Goal: Information Seeking & Learning: Learn about a topic

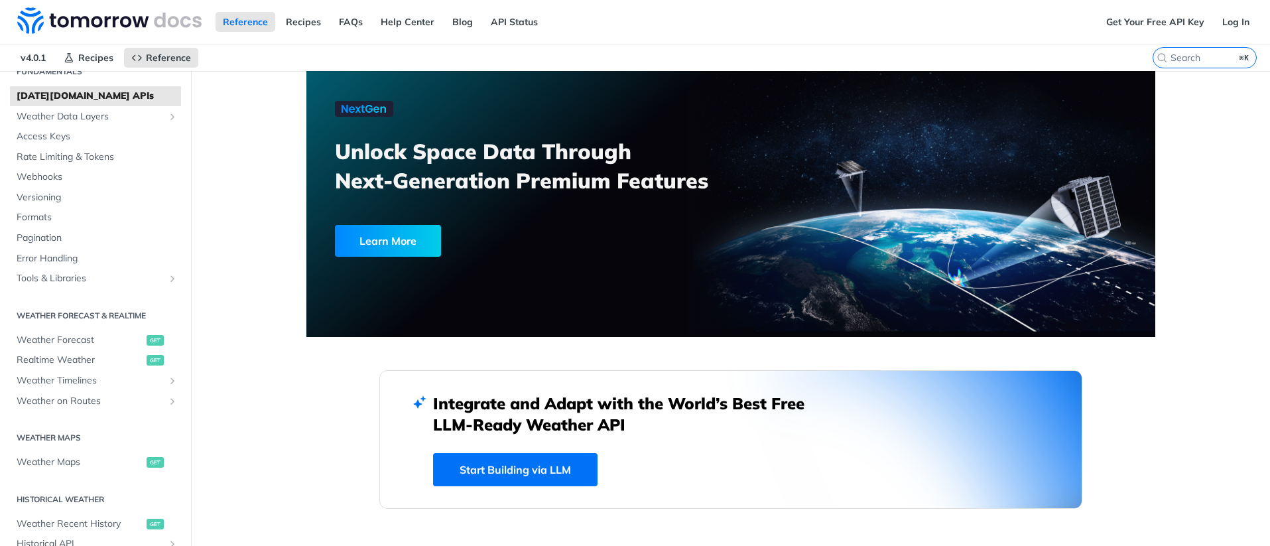
scroll to position [251, 0]
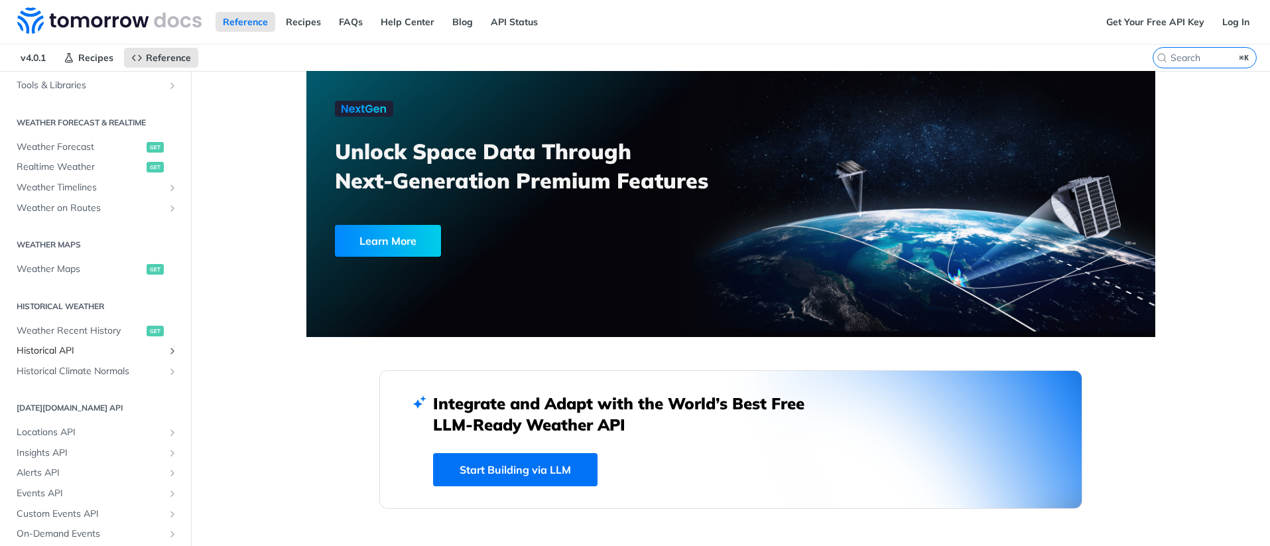
click at [60, 352] on span "Historical API" at bounding box center [90, 350] width 147 height 13
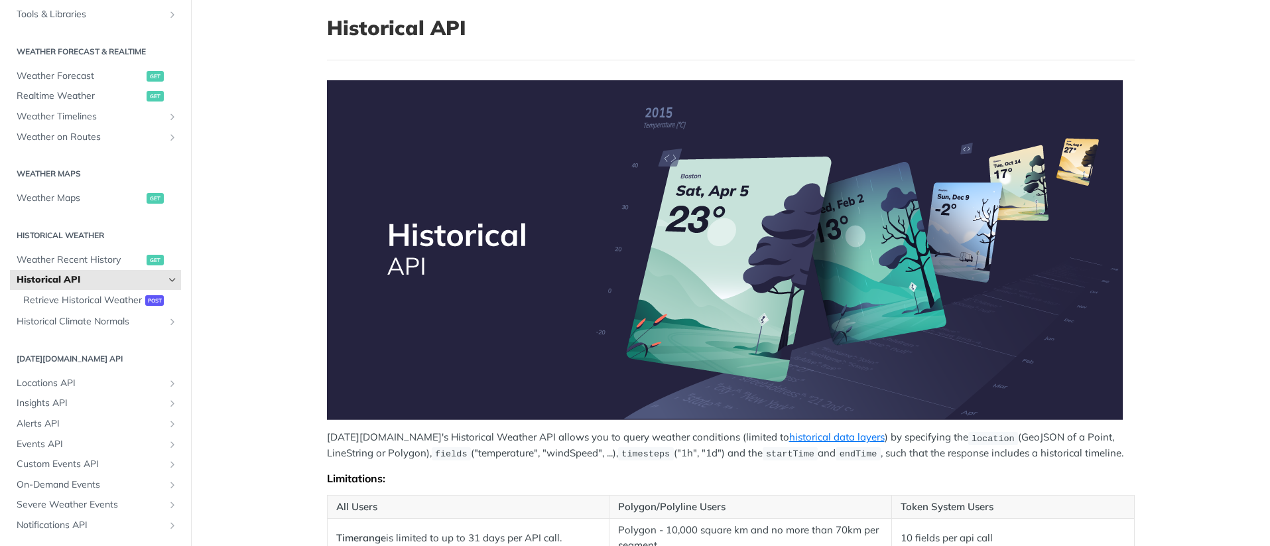
scroll to position [89, 0]
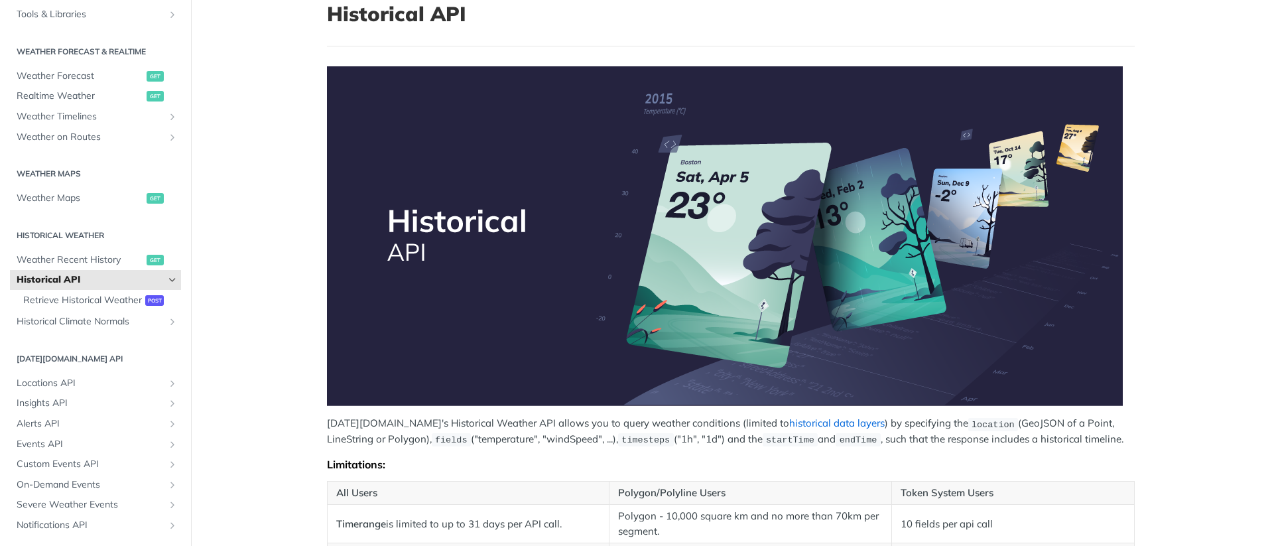
click at [789, 420] on link "historical data layers" at bounding box center [836, 422] width 95 height 13
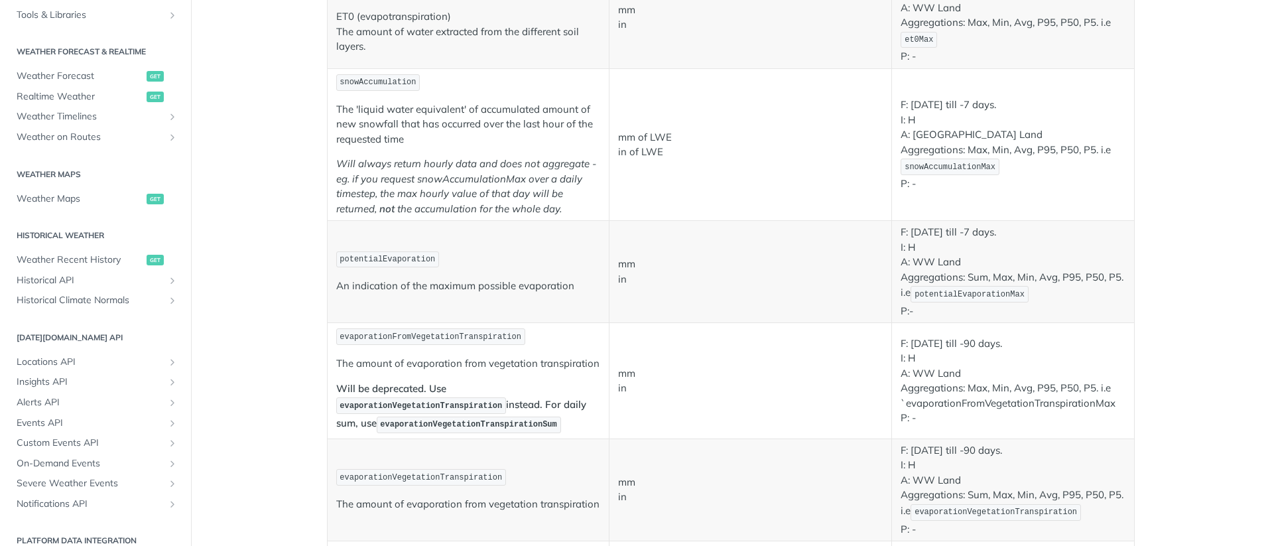
scroll to position [1387, 0]
drag, startPoint x: 337, startPoint y: 85, endPoint x: 423, endPoint y: 92, distance: 86.5
click at [423, 86] on p "snowAccumulation" at bounding box center [468, 81] width 265 height 19
copy span "snowAccumulation"
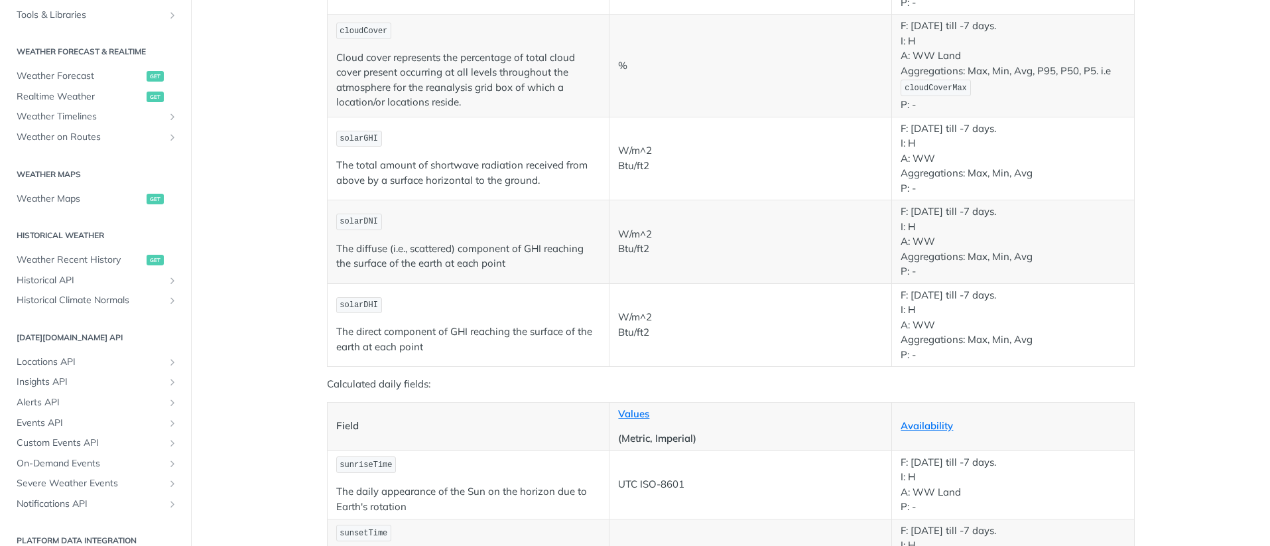
scroll to position [1695, 0]
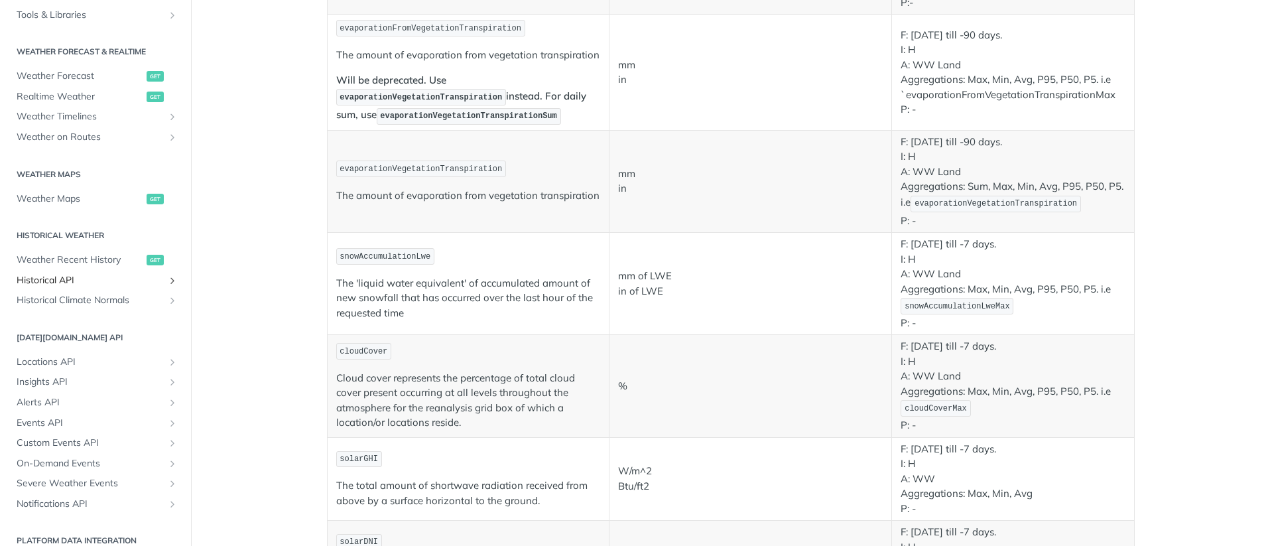
click at [131, 275] on span "Historical API" at bounding box center [90, 280] width 147 height 13
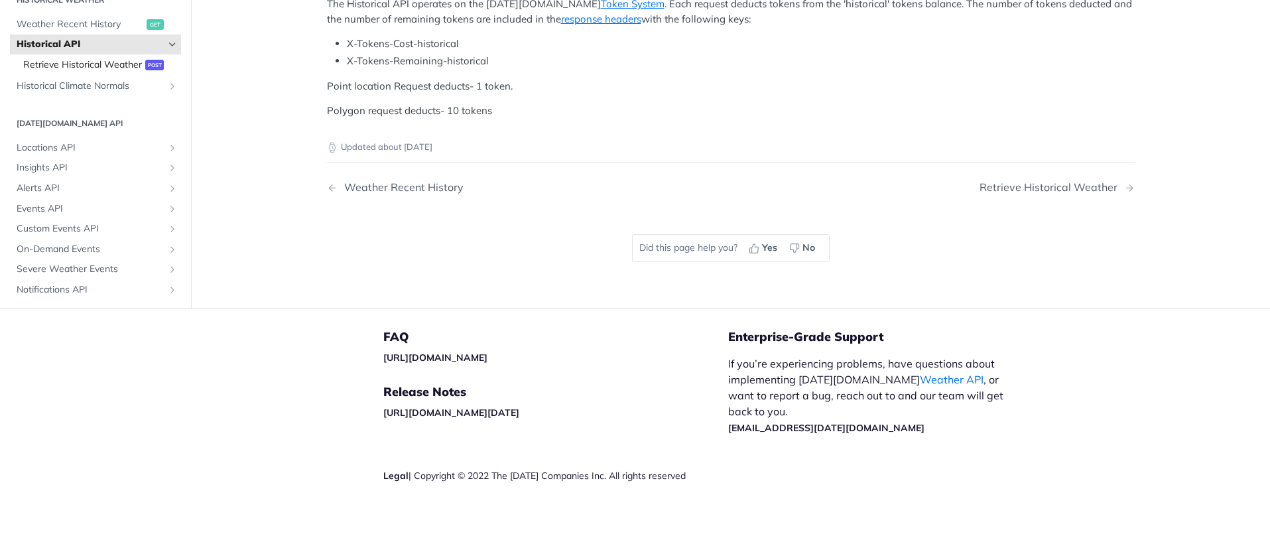
scroll to position [249, 0]
click at [89, 72] on span "Retrieve Historical Weather" at bounding box center [82, 64] width 119 height 13
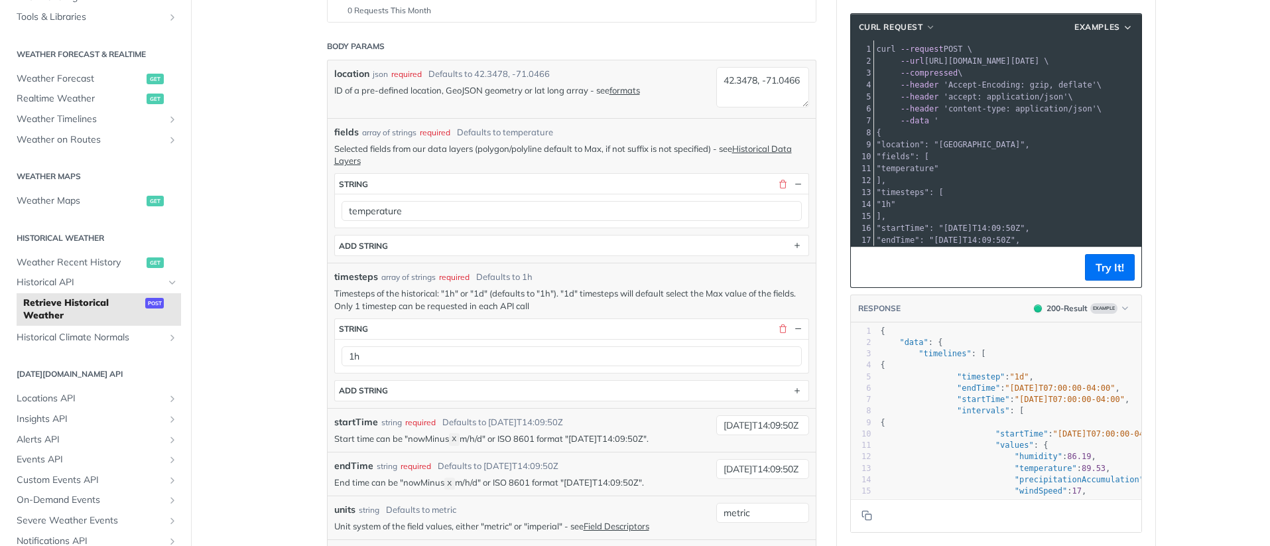
scroll to position [3, 0]
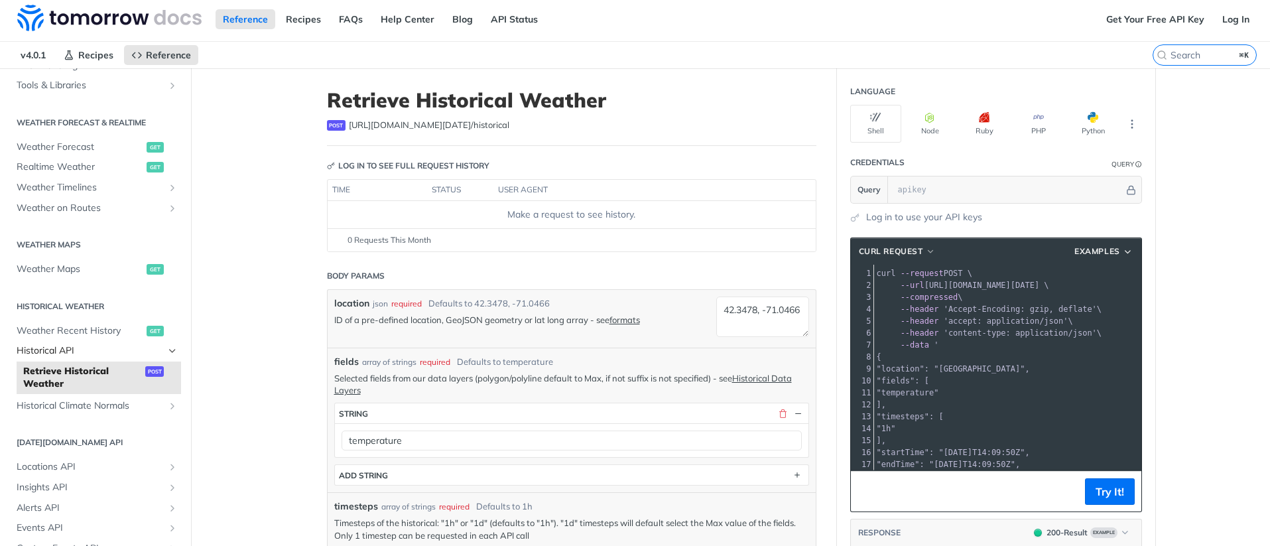
click at [77, 349] on span "Historical API" at bounding box center [90, 350] width 147 height 13
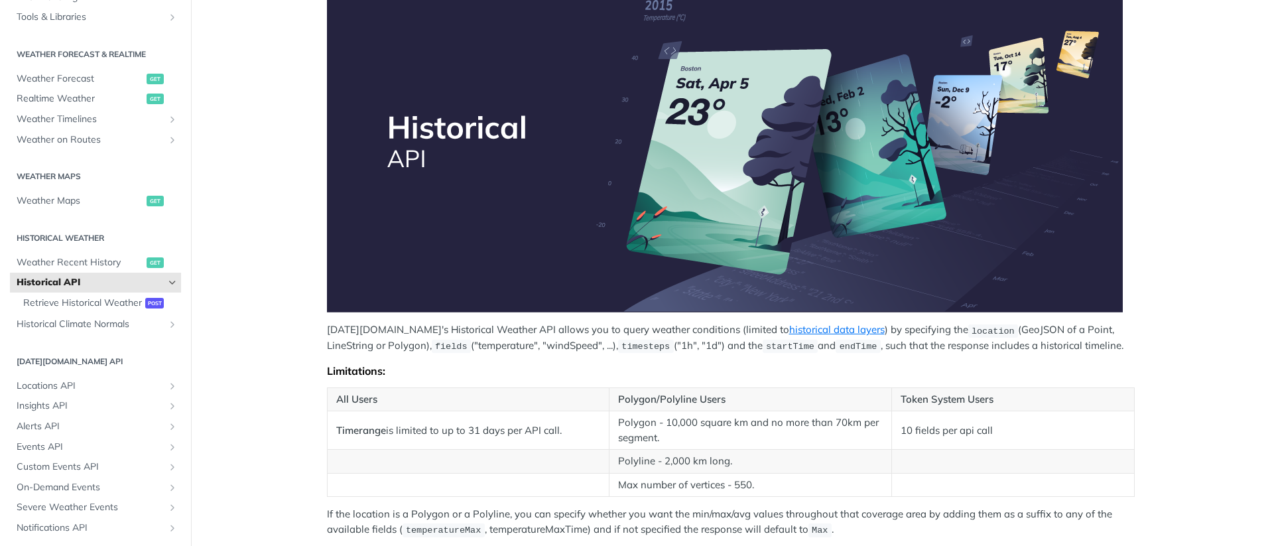
scroll to position [280, 0]
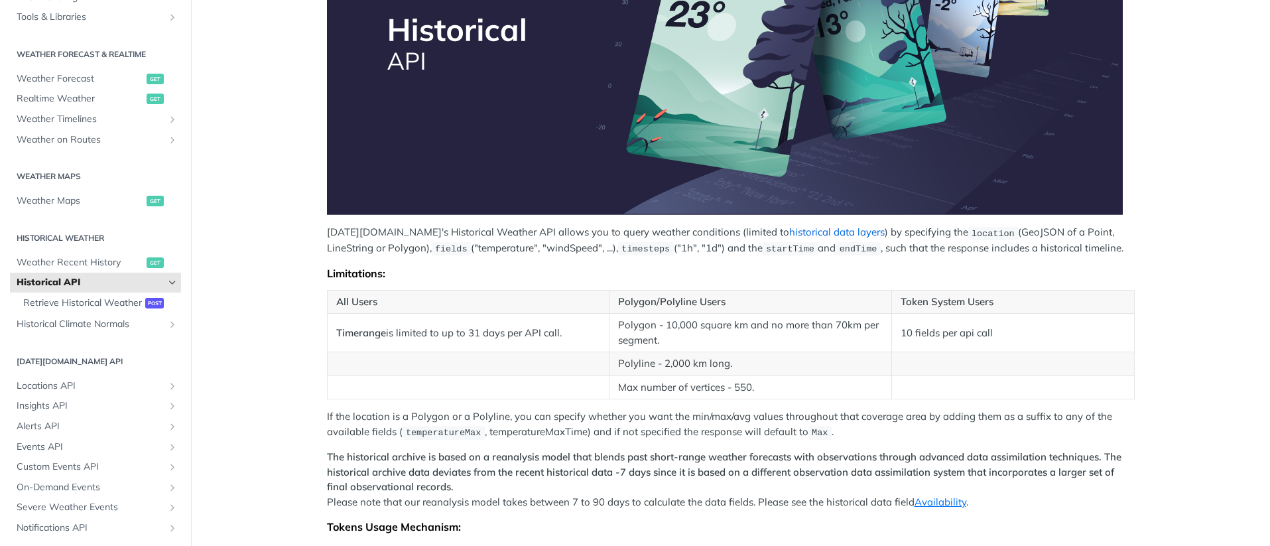
click at [789, 235] on link "historical data layers" at bounding box center [836, 231] width 95 height 13
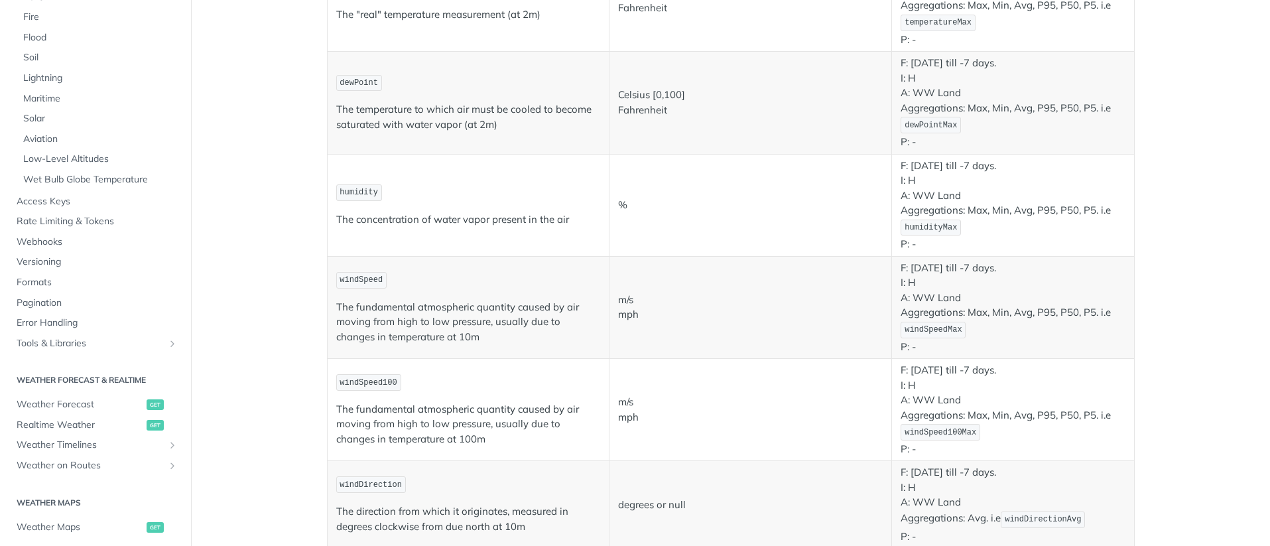
scroll to position [574, 0]
